Goal: Navigation & Orientation: Find specific page/section

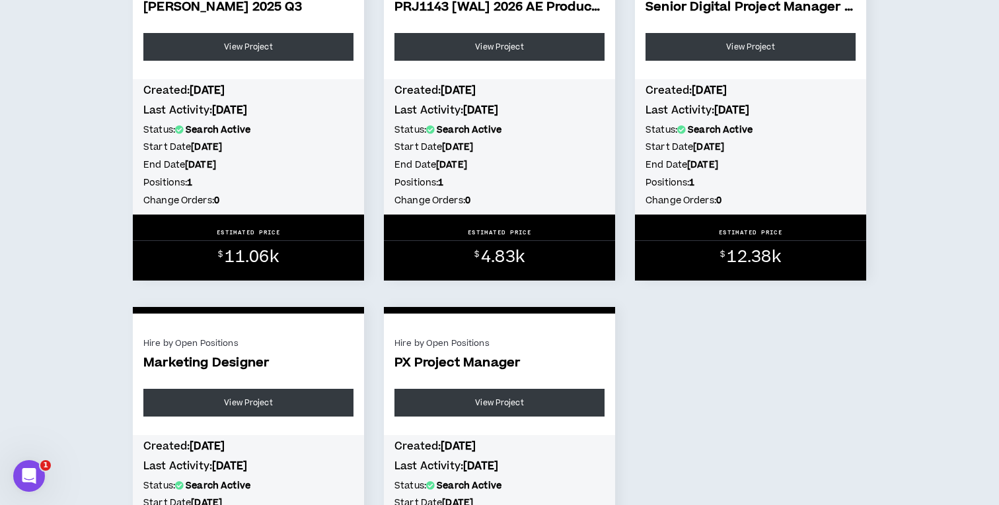
scroll to position [225, 0]
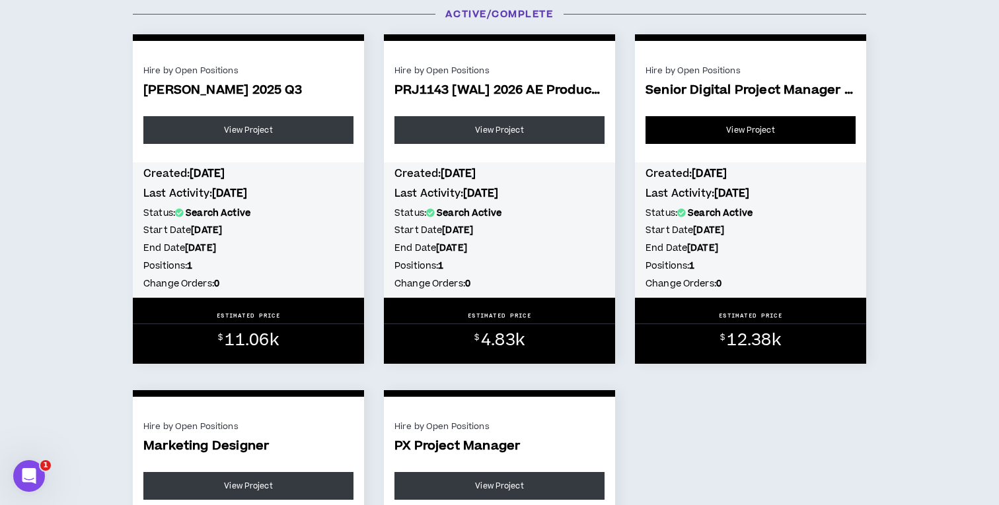
click at [751, 123] on link "View Project" at bounding box center [750, 130] width 210 height 28
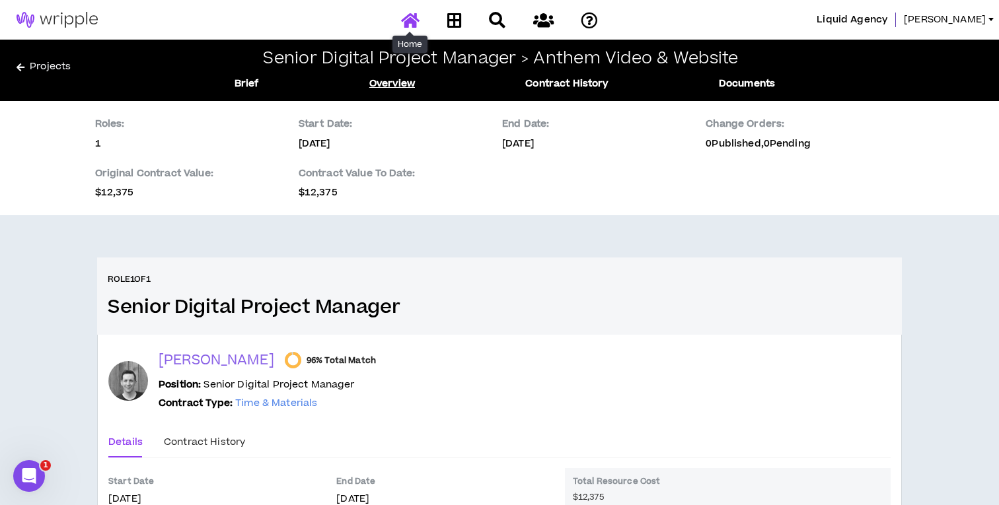
click at [406, 22] on icon at bounding box center [410, 20] width 18 height 17
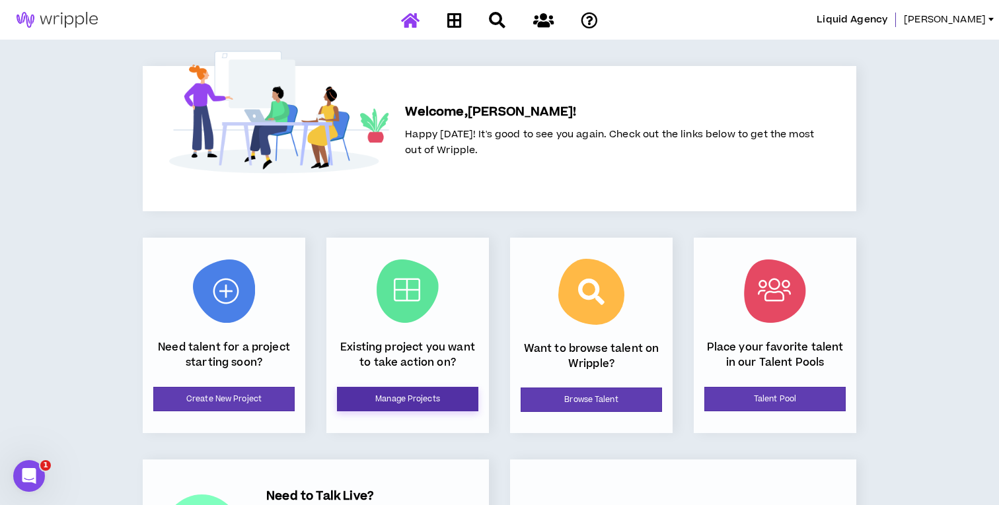
click at [434, 401] on link "Manage Projects" at bounding box center [407, 399] width 141 height 24
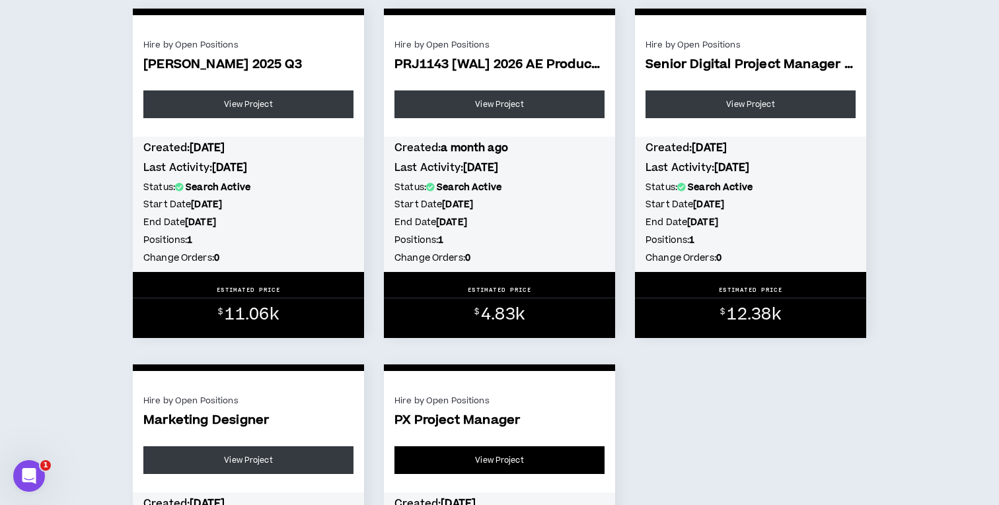
scroll to position [244, 0]
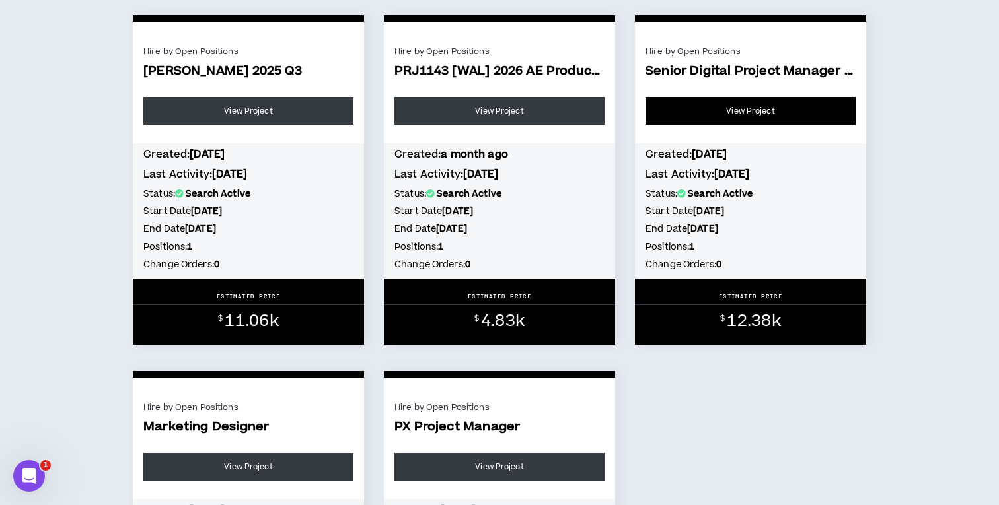
click at [758, 110] on link "View Project" at bounding box center [750, 111] width 210 height 28
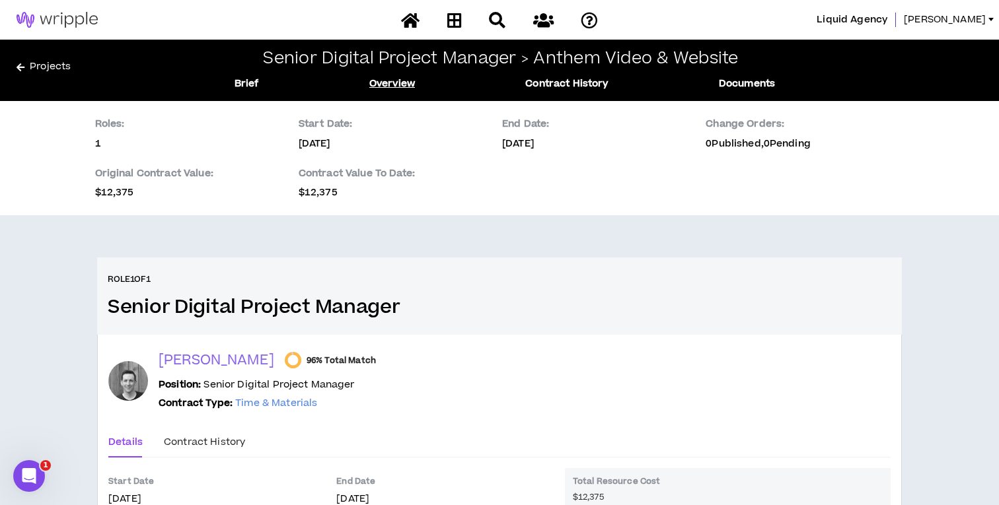
click at [386, 83] on link "Overview" at bounding box center [392, 84] width 46 height 15
click at [64, 59] on link "Projects" at bounding box center [101, 69] width 168 height 21
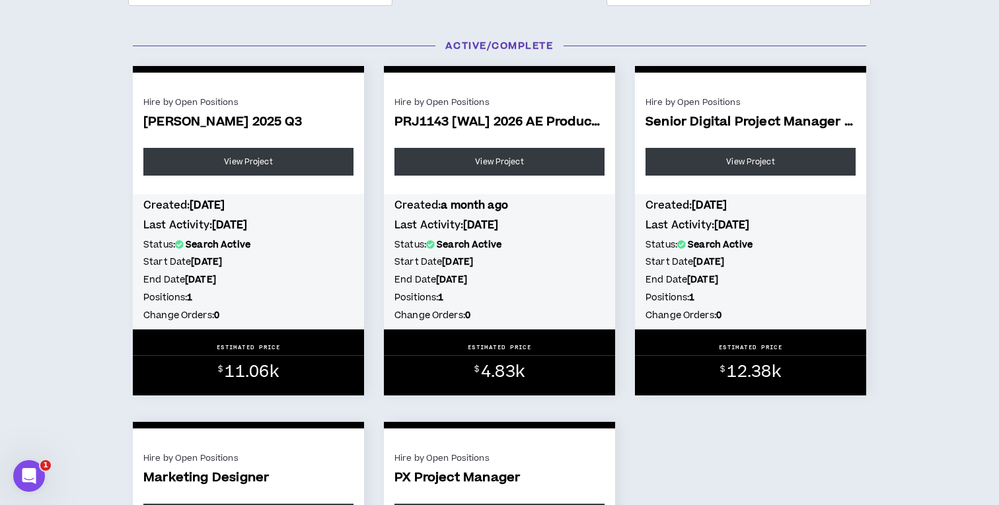
scroll to position [194, 0]
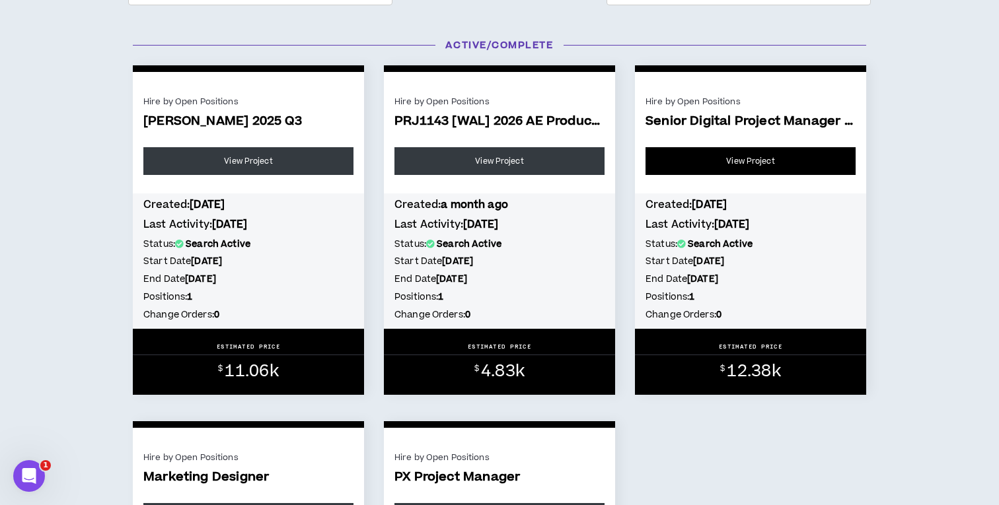
click at [787, 160] on link "View Project" at bounding box center [750, 161] width 210 height 28
